Goal: Find contact information: Find contact information

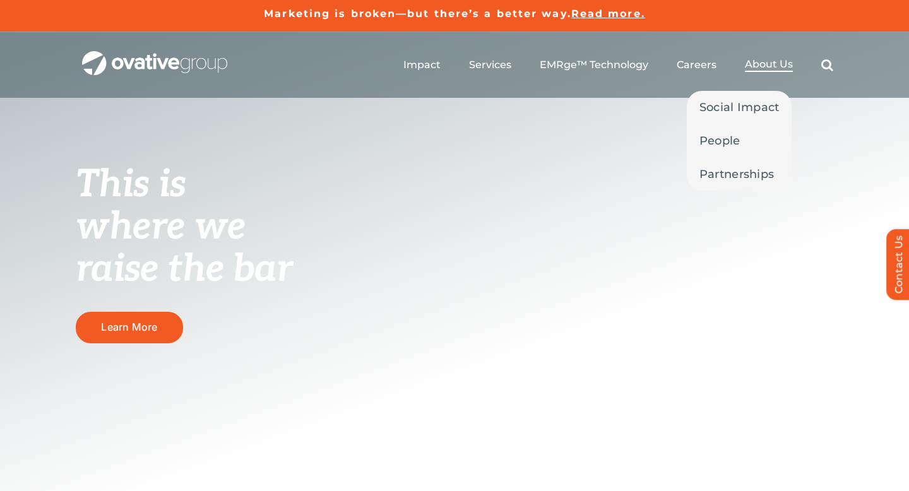
click at [755, 64] on span "About Us" at bounding box center [769, 64] width 48 height 13
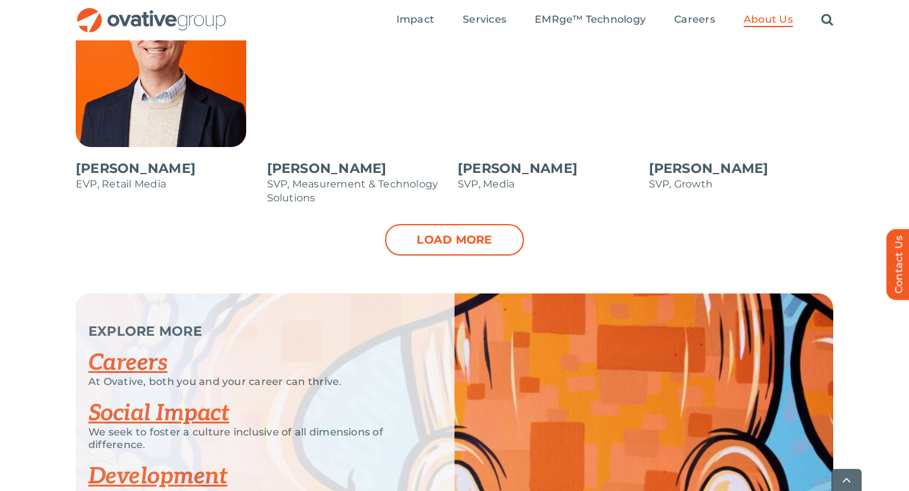
scroll to position [1426, 0]
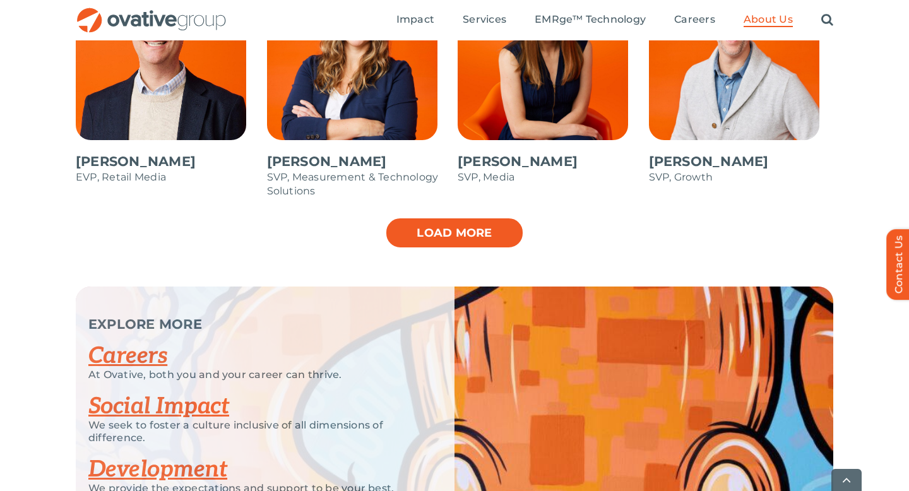
click at [424, 234] on link "Load more" at bounding box center [454, 233] width 139 height 32
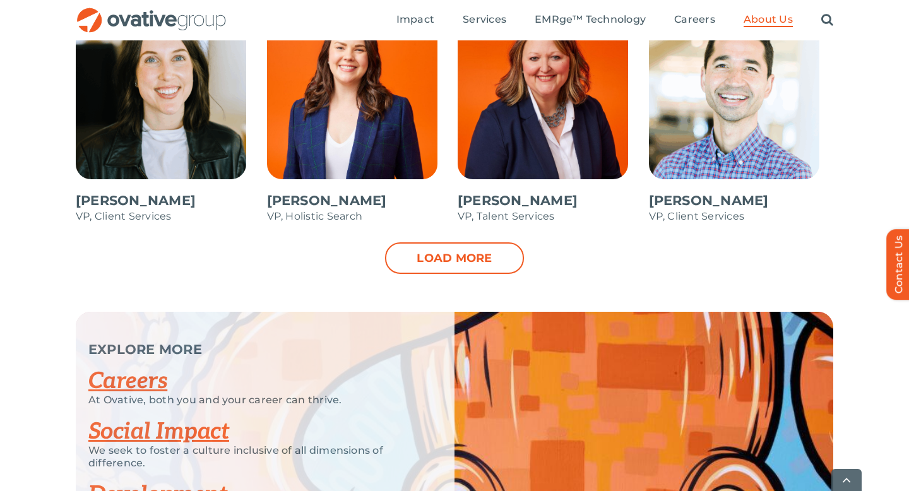
scroll to position [1899, 0]
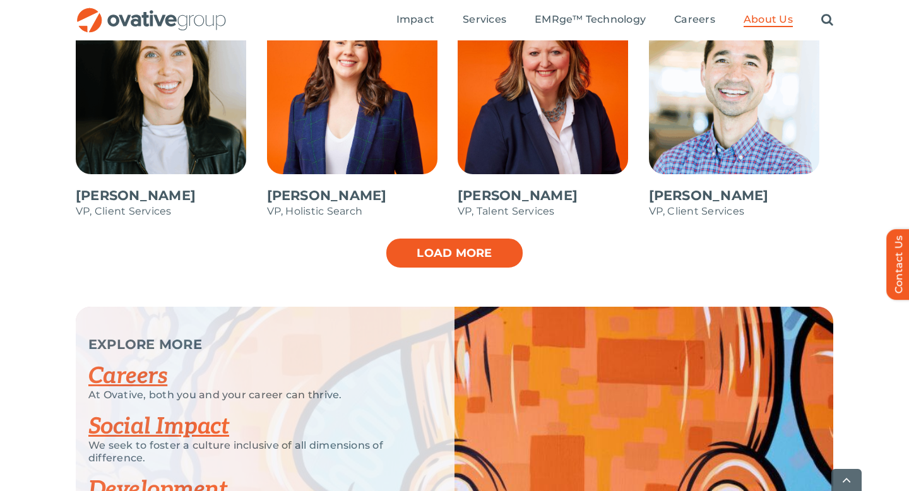
click at [443, 258] on link "Load more" at bounding box center [454, 253] width 139 height 32
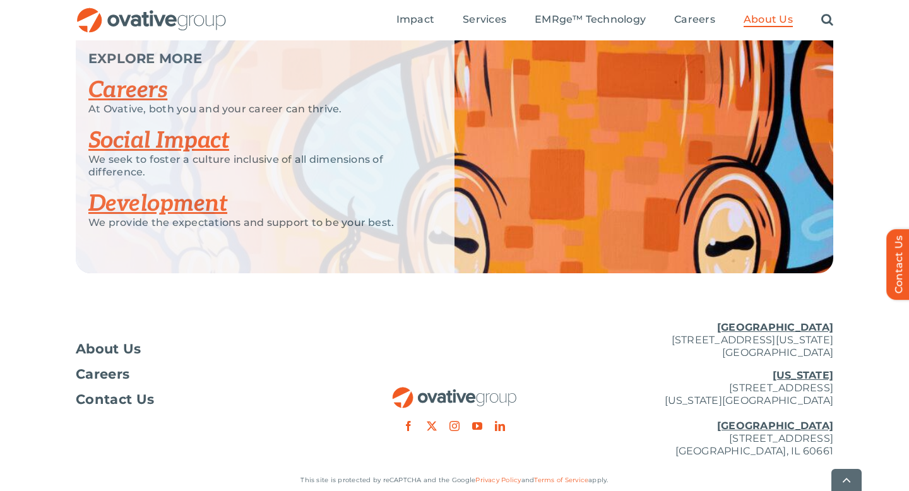
scroll to position [2433, 0]
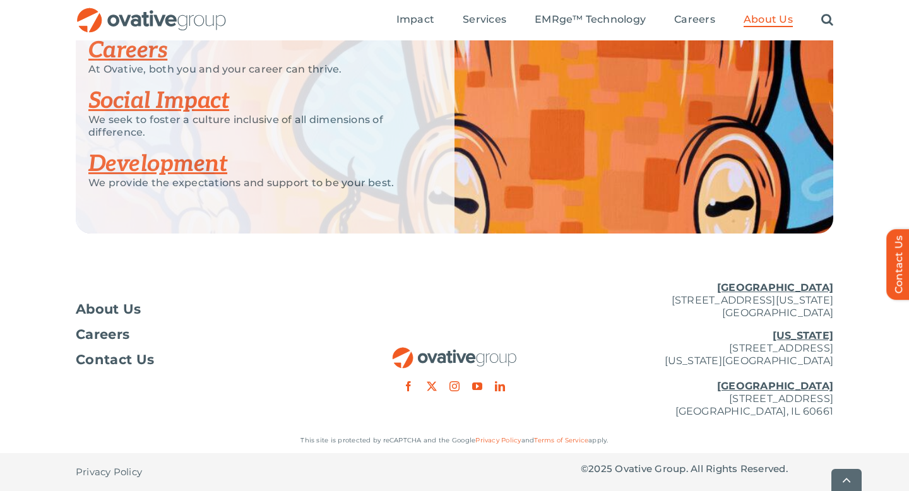
drag, startPoint x: 633, startPoint y: 400, endPoint x: 828, endPoint y: 395, distance: 195.8
click at [832, 397] on p "[US_STATE][GEOGRAPHIC_DATA][STREET_ADDRESS][US_STATE] [GEOGRAPHIC_DATA] [STREET…" at bounding box center [707, 374] width 253 height 88
copy p "[STREET_ADDRESS]"
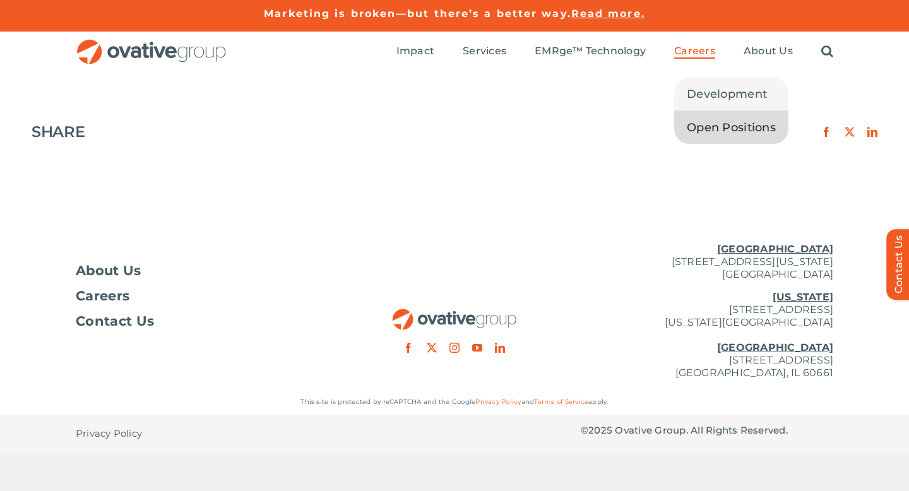
click at [703, 128] on span "Open Positions" at bounding box center [731, 128] width 89 height 18
